Goal: Navigation & Orientation: Find specific page/section

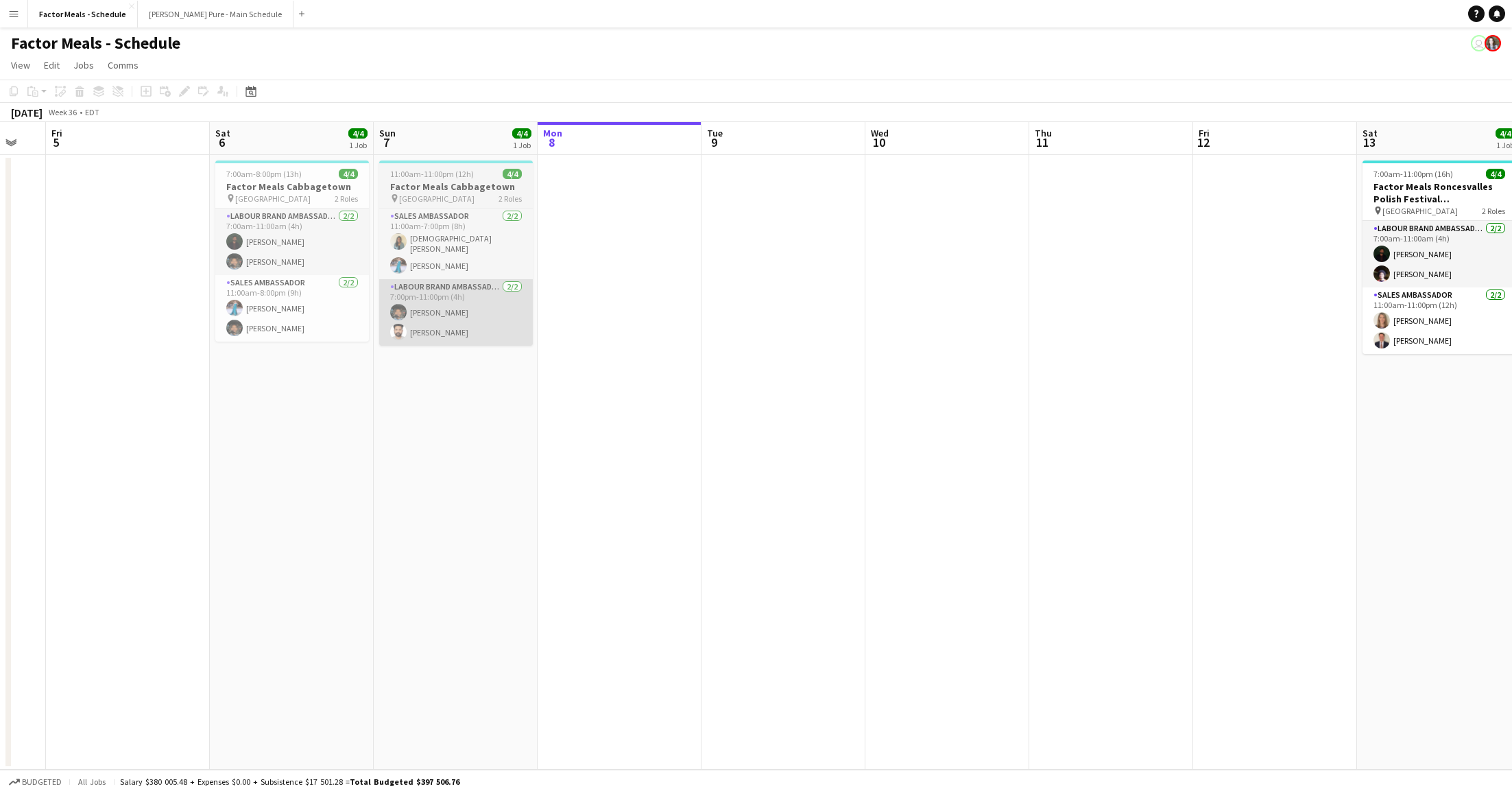
scroll to position [0, 436]
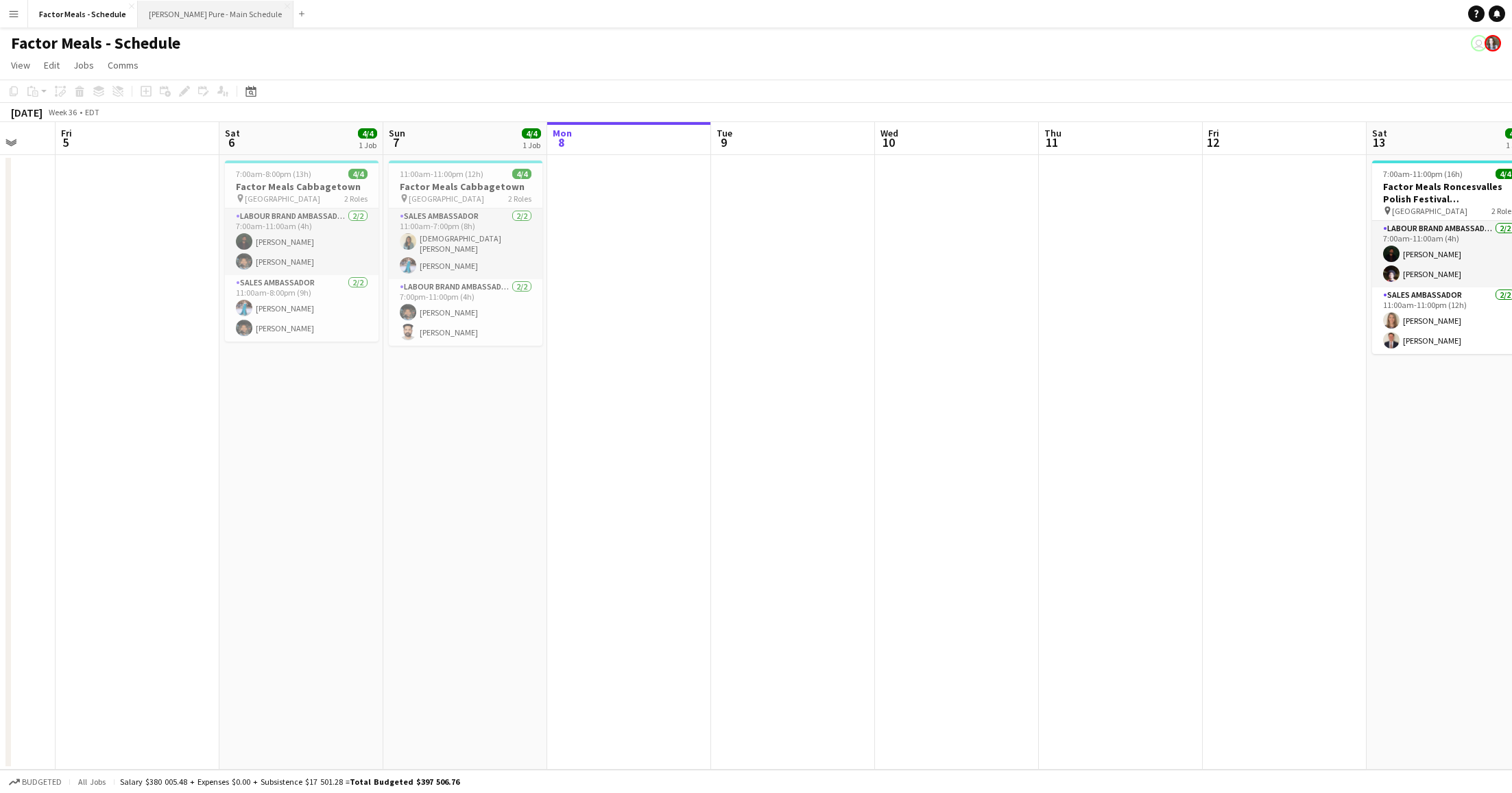
click at [191, 14] on button "[PERSON_NAME] Pure - Main Schedule Close" at bounding box center [215, 14] width 155 height 27
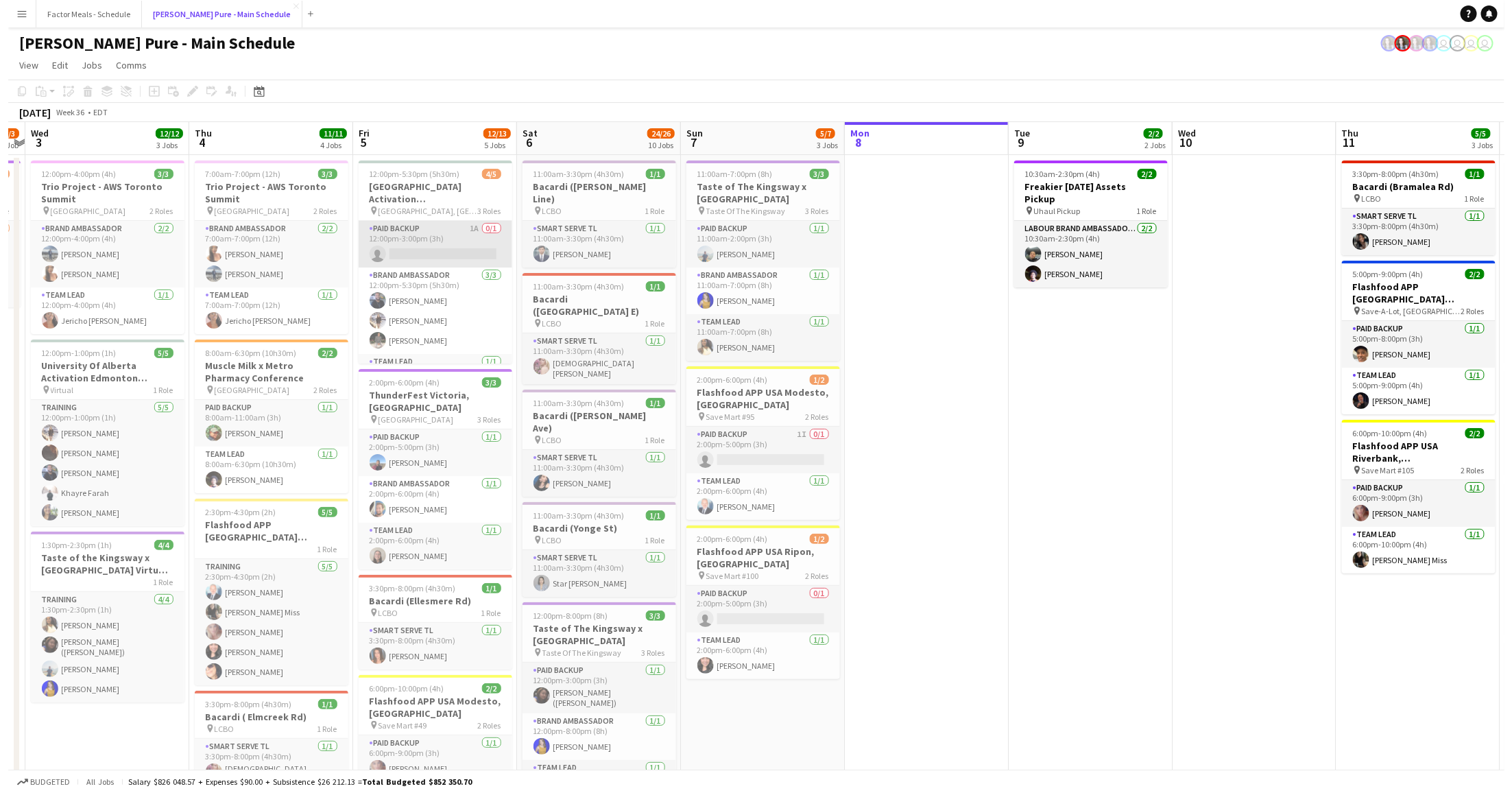
scroll to position [36, 0]
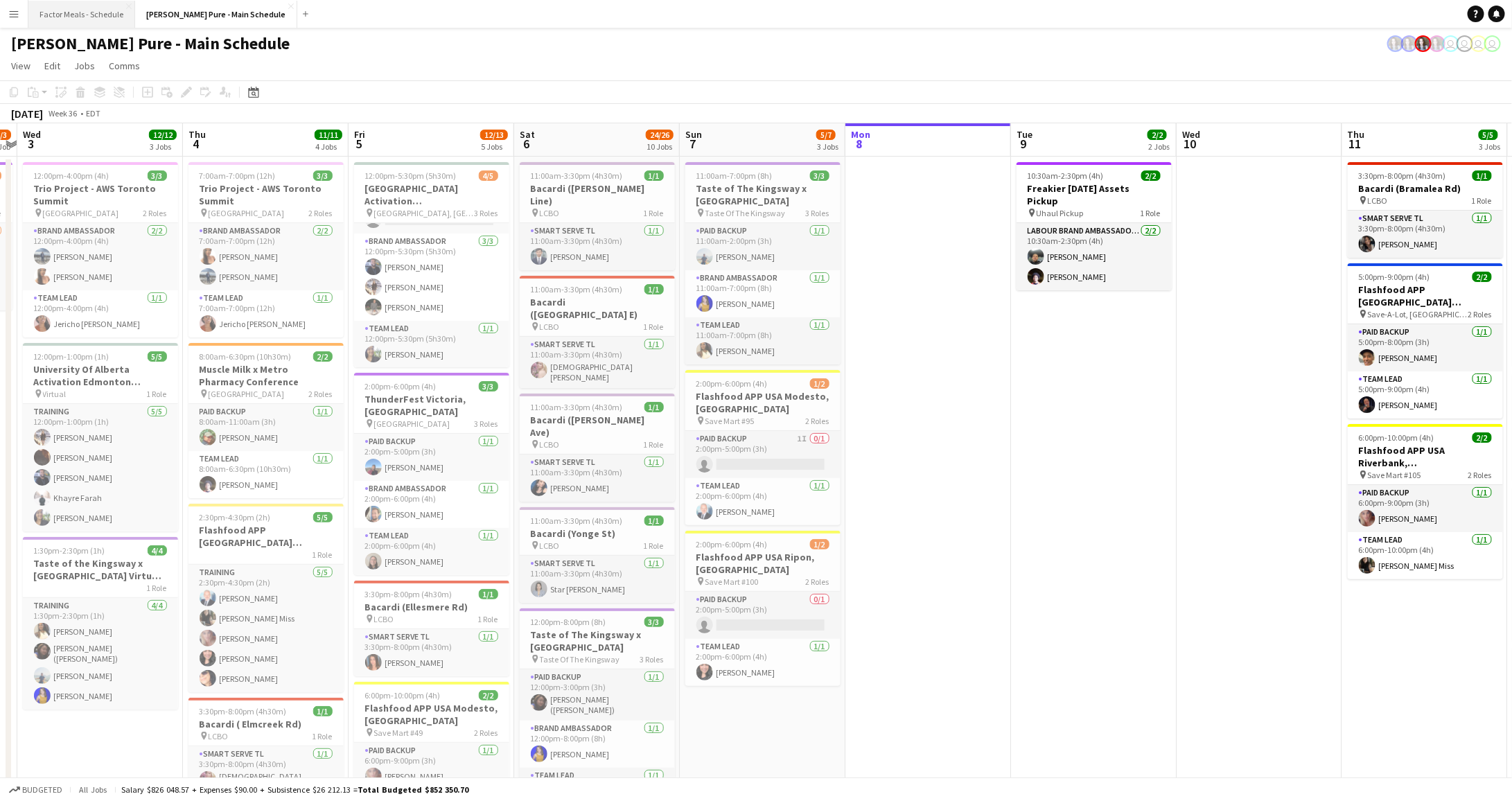
click at [96, 18] on button "Factor Meals - Schedule Close" at bounding box center [82, 14] width 107 height 27
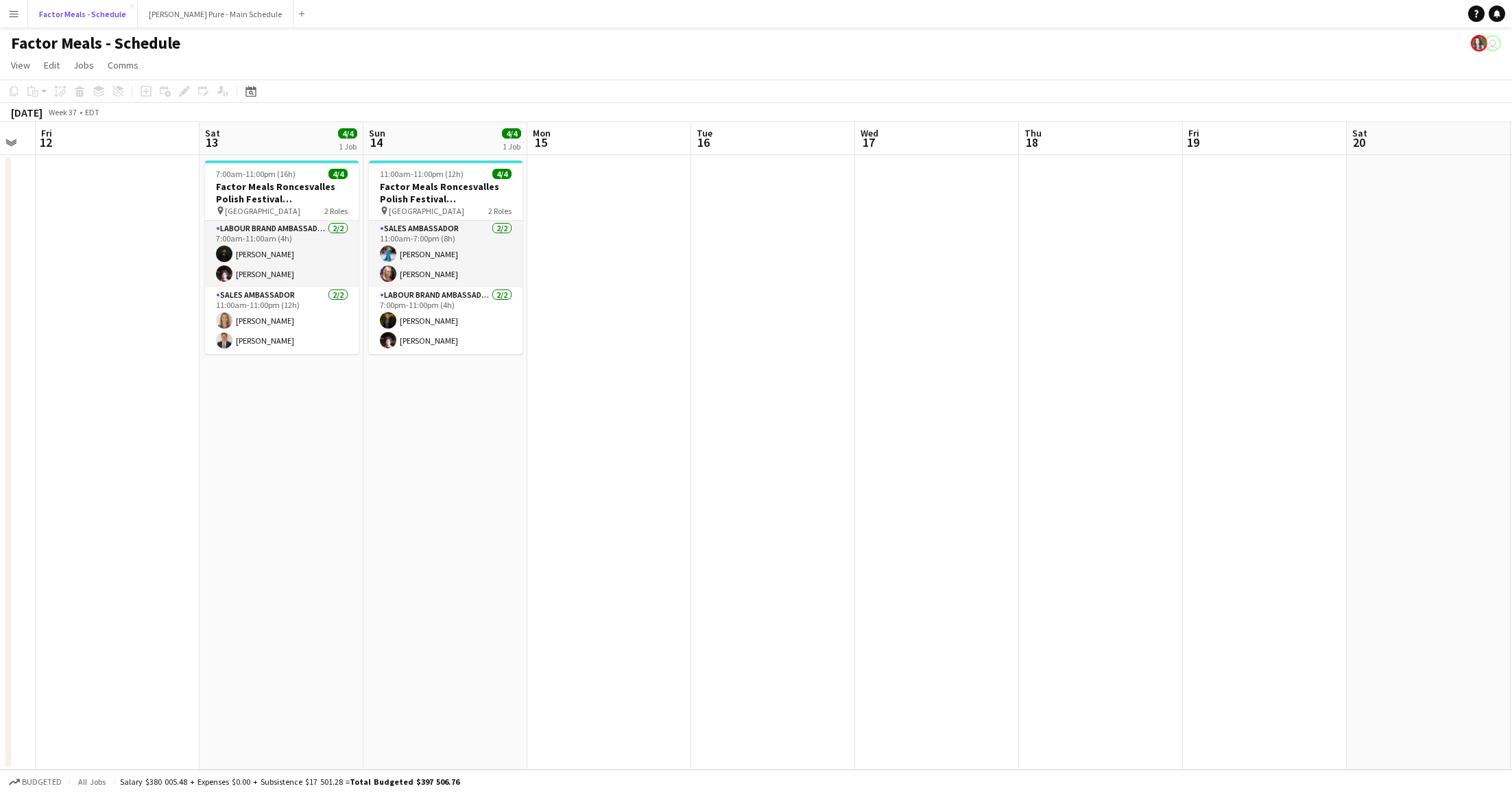
scroll to position [0, 399]
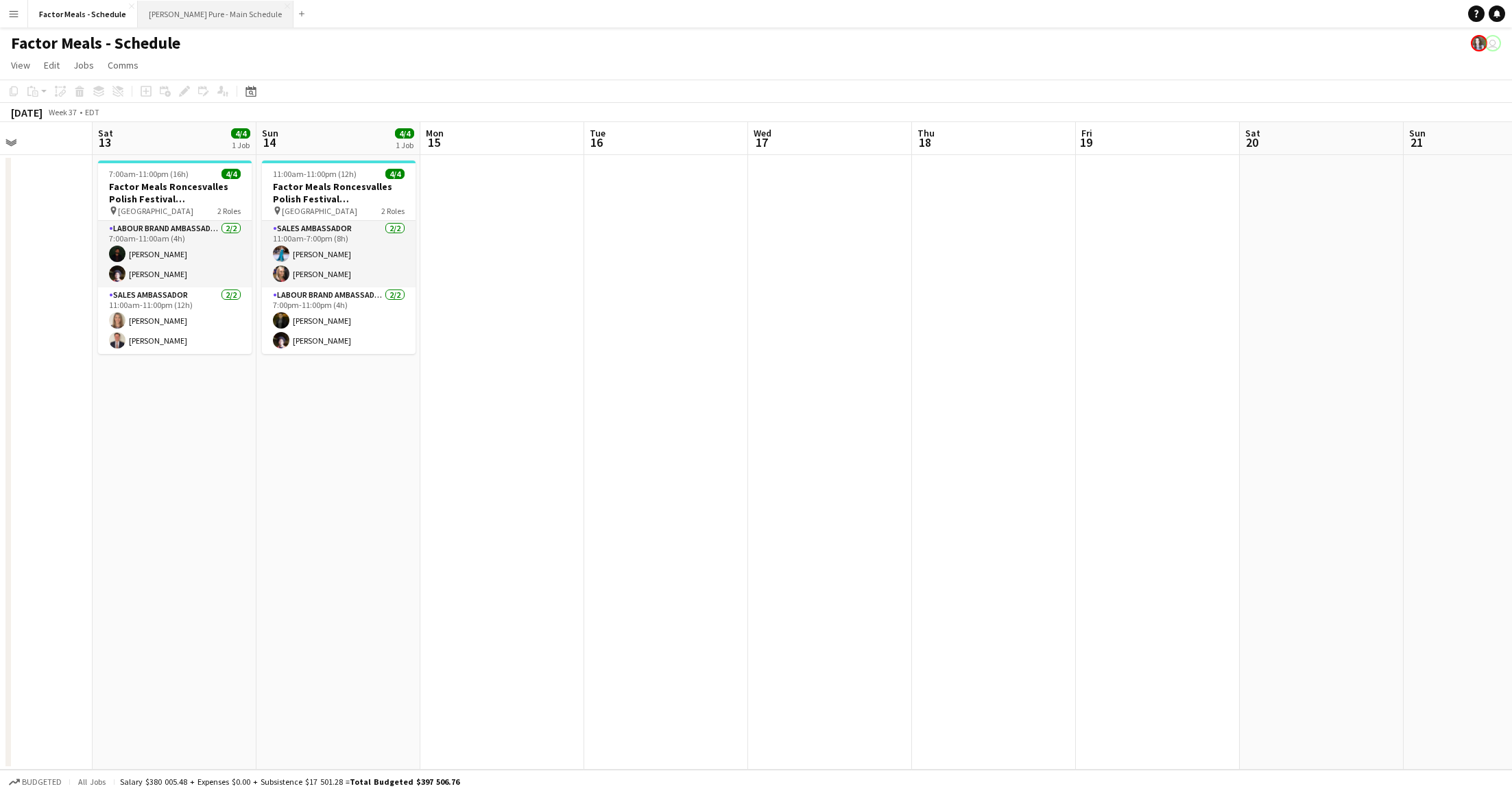
click at [206, 11] on button "[PERSON_NAME] Pure - Main Schedule Close" at bounding box center [215, 14] width 155 height 27
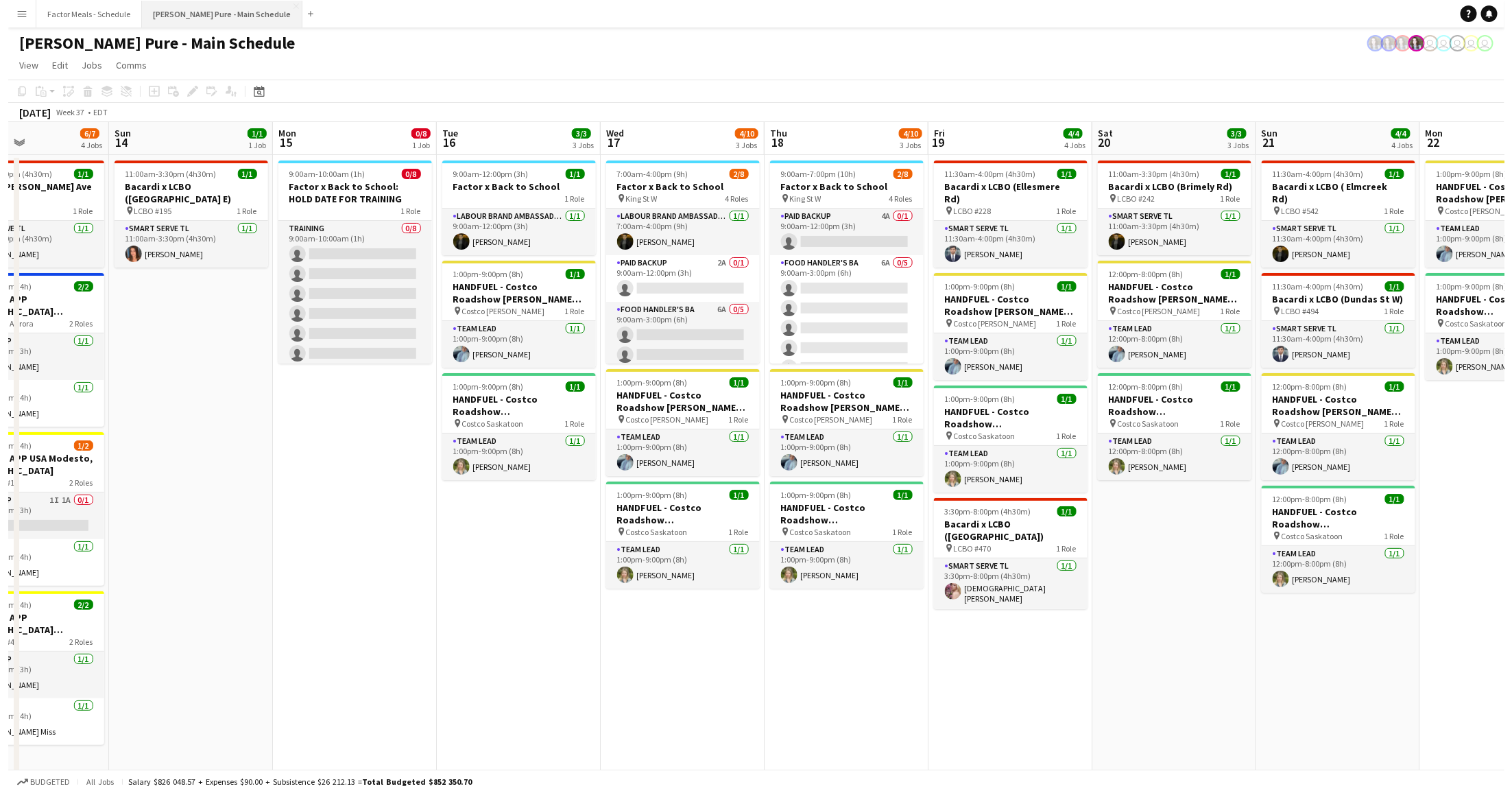
scroll to position [0, 379]
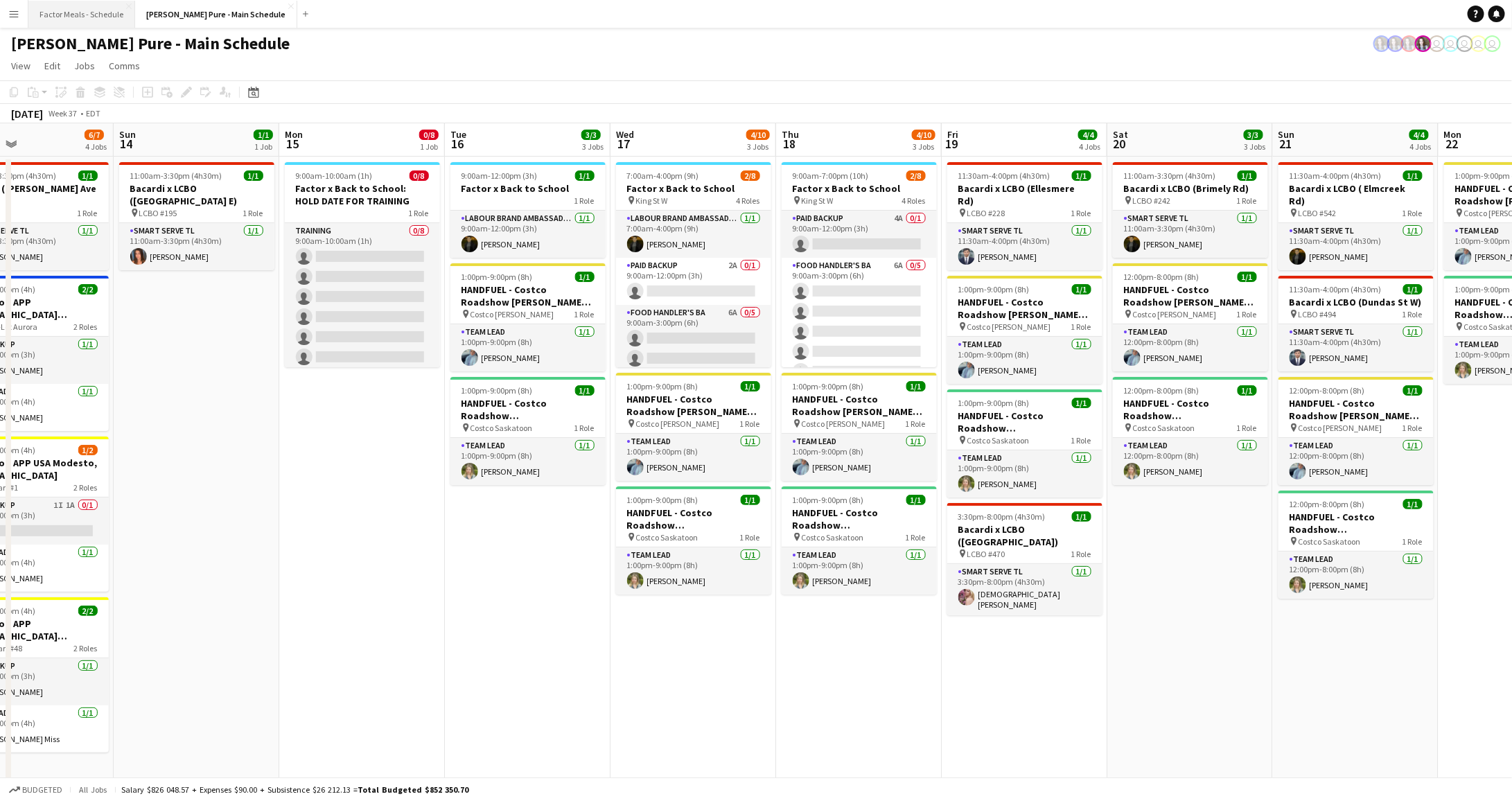
click at [79, 8] on button "Factor Meals - Schedule Close" at bounding box center [82, 14] width 107 height 27
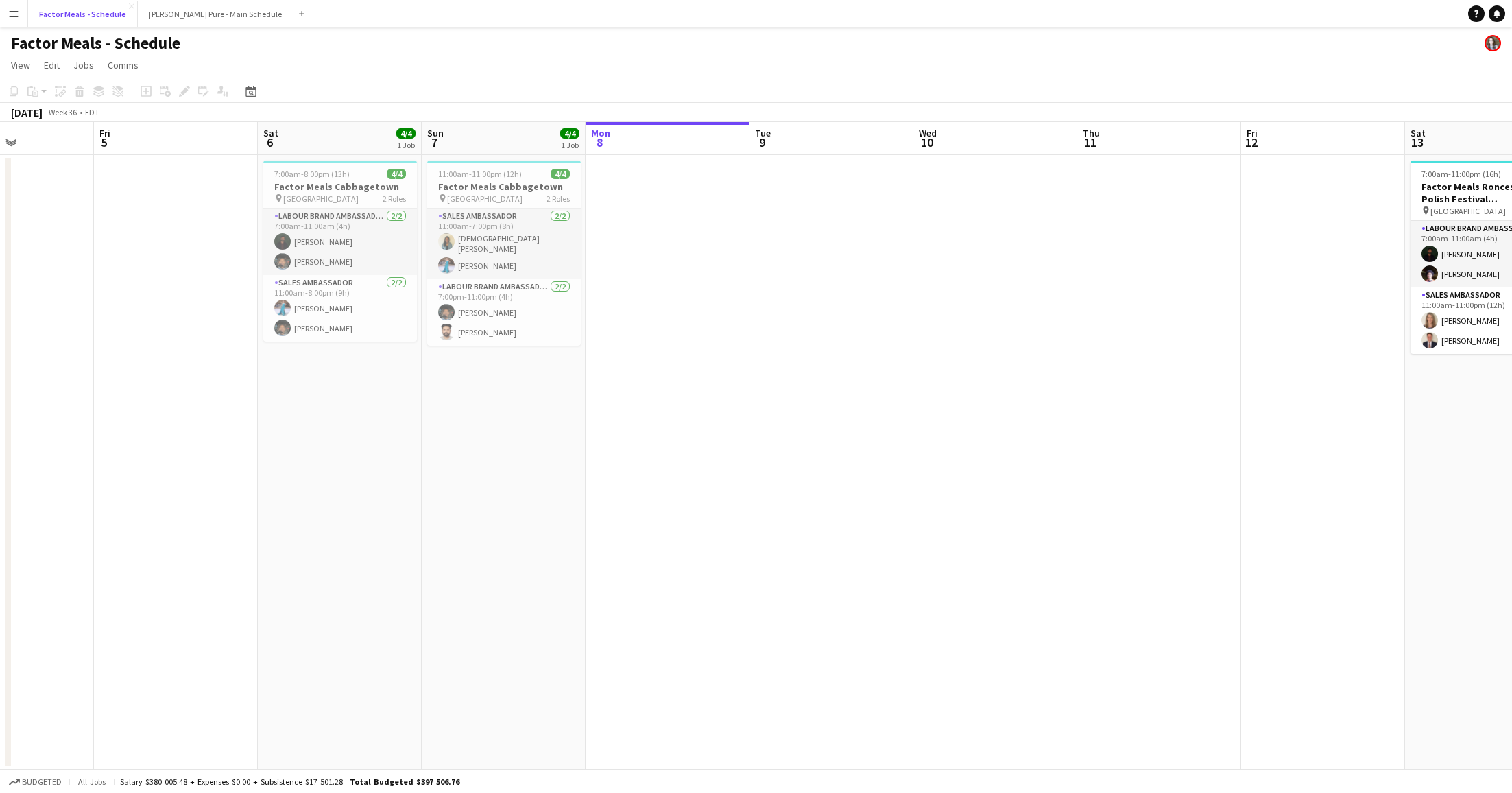
scroll to position [0, 381]
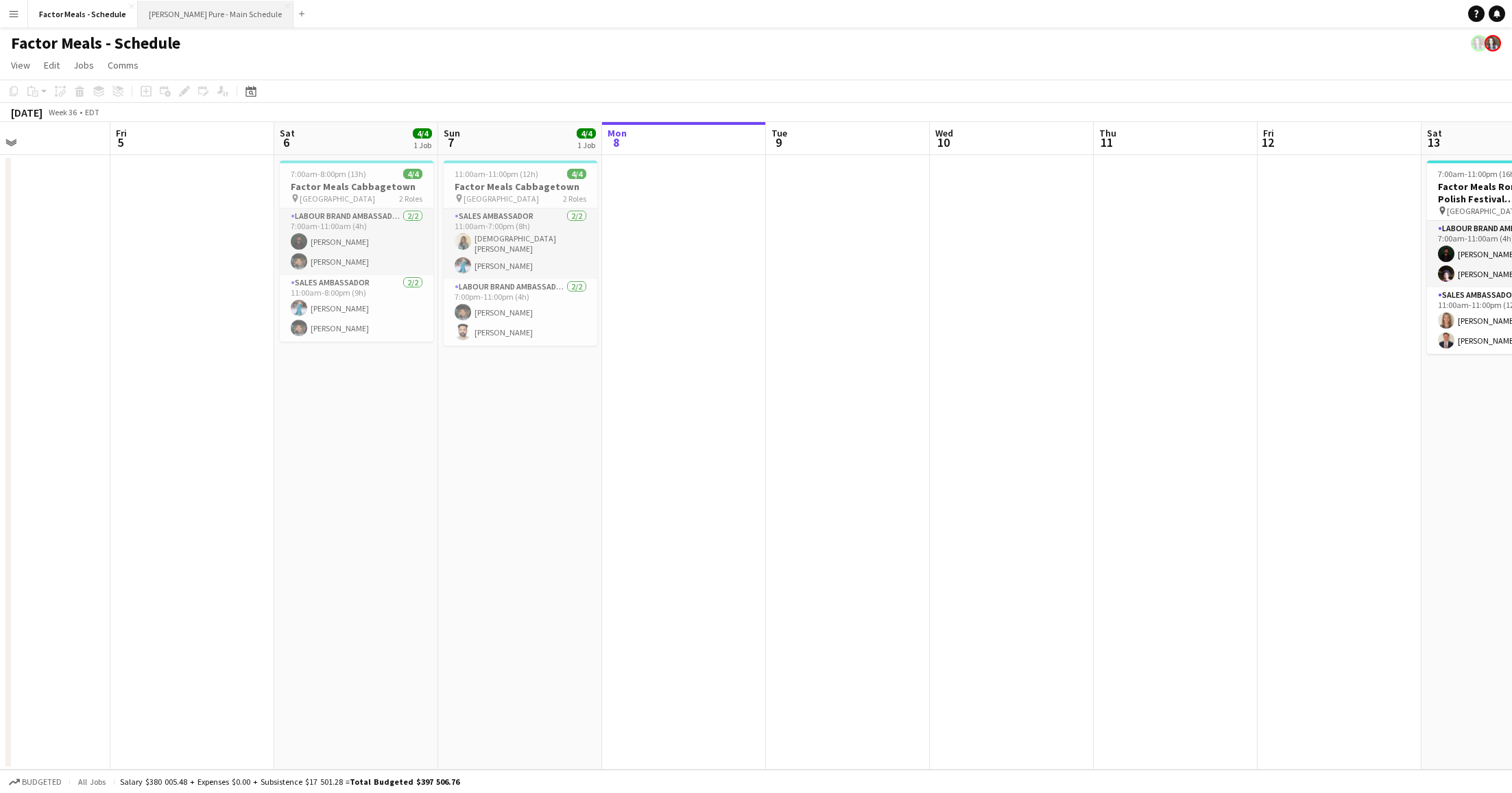
click at [195, 6] on button "[PERSON_NAME] Pure - Main Schedule Close" at bounding box center [215, 14] width 155 height 27
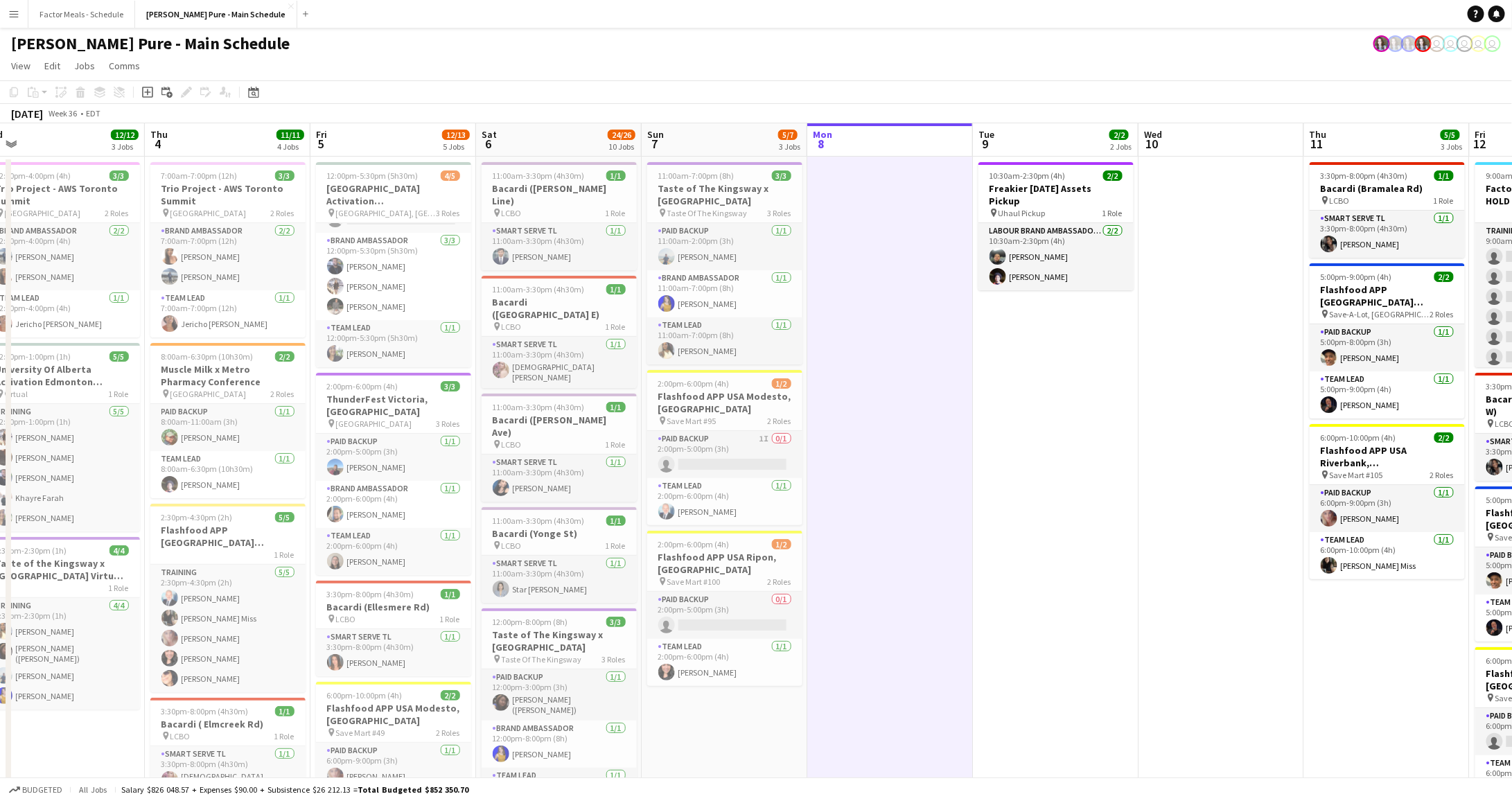
click at [877, 25] on app-navbar "Menu Boards Boards Boards All jobs Status Workforce Workforce My Workforce Recr…" at bounding box center [756, 13] width 1512 height 27
